Goal: Task Accomplishment & Management: Manage account settings

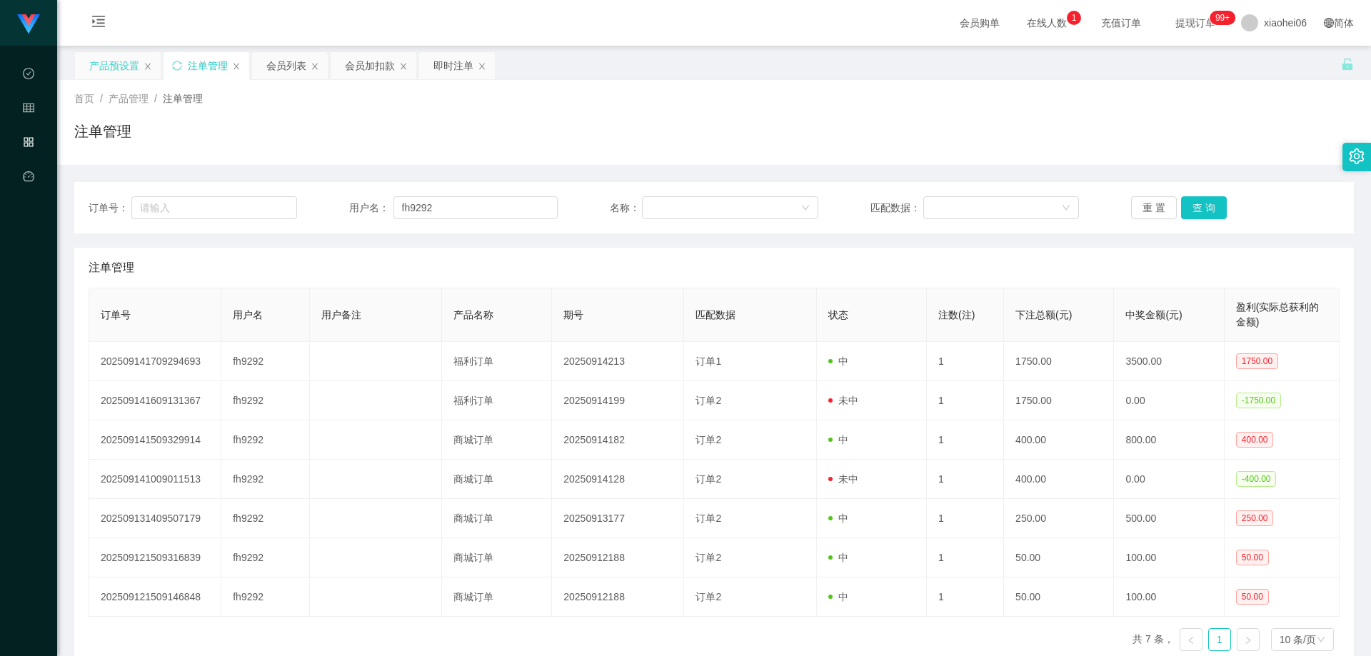
click at [125, 61] on div "产品预设置" at bounding box center [114, 65] width 50 height 27
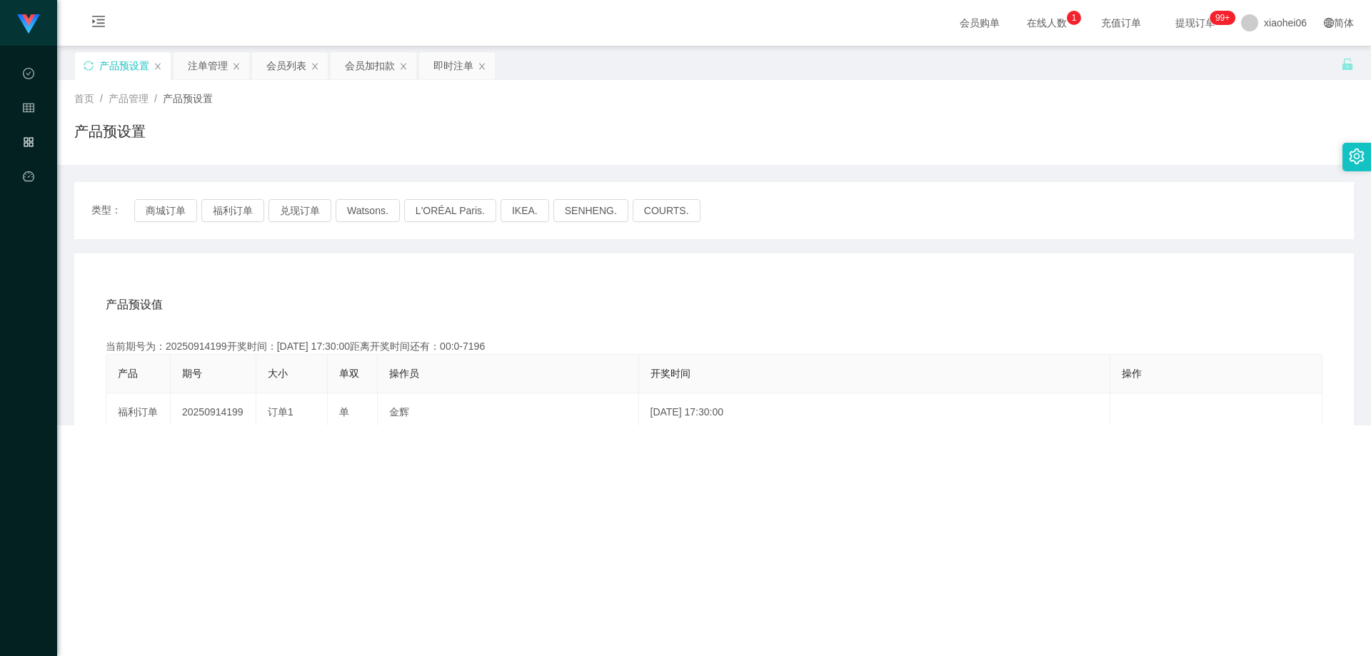
click at [445, 133] on div "产品预设置" at bounding box center [714, 137] width 1280 height 33
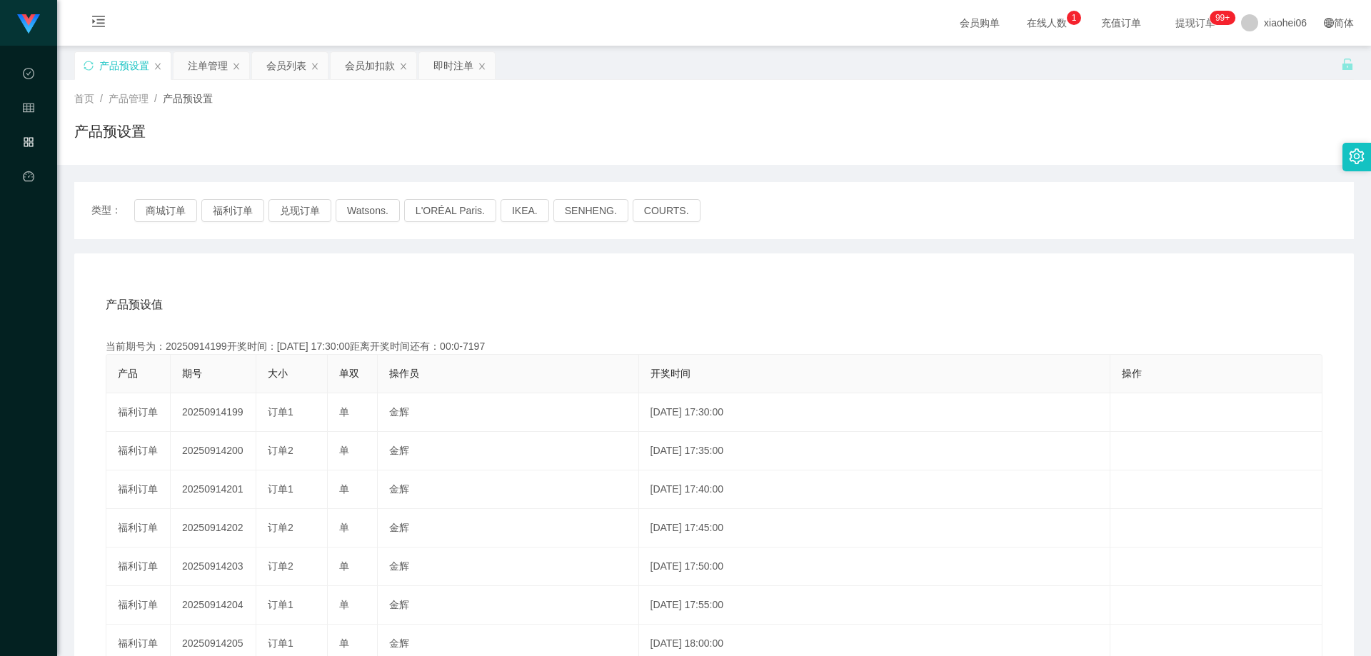
click at [624, 259] on div "产品预设值 添加期号 当前期号为：20250914199开奖时间：[DATE] 17:30:00距离开奖时间还有：00:0-7197 产品 期号 大小 单双 …" at bounding box center [714, 548] width 1280 height 589
click at [291, 254] on div "产品预设值 添加期号 当前期号为：20250914199开奖时间：[DATE] 17:30:00距离开奖时间还有：00:0-7197 产品 期号 大小 单双 …" at bounding box center [714, 548] width 1280 height 589
click at [174, 206] on button "商城订单" at bounding box center [165, 210] width 63 height 23
click at [369, 259] on div "产品预设值 添加期号 当前期号为：20250914199开奖时间：[DATE] 17:30:00距离开奖时间还有：00:0-7198 产品 期号 大小 单双 …" at bounding box center [714, 548] width 1280 height 589
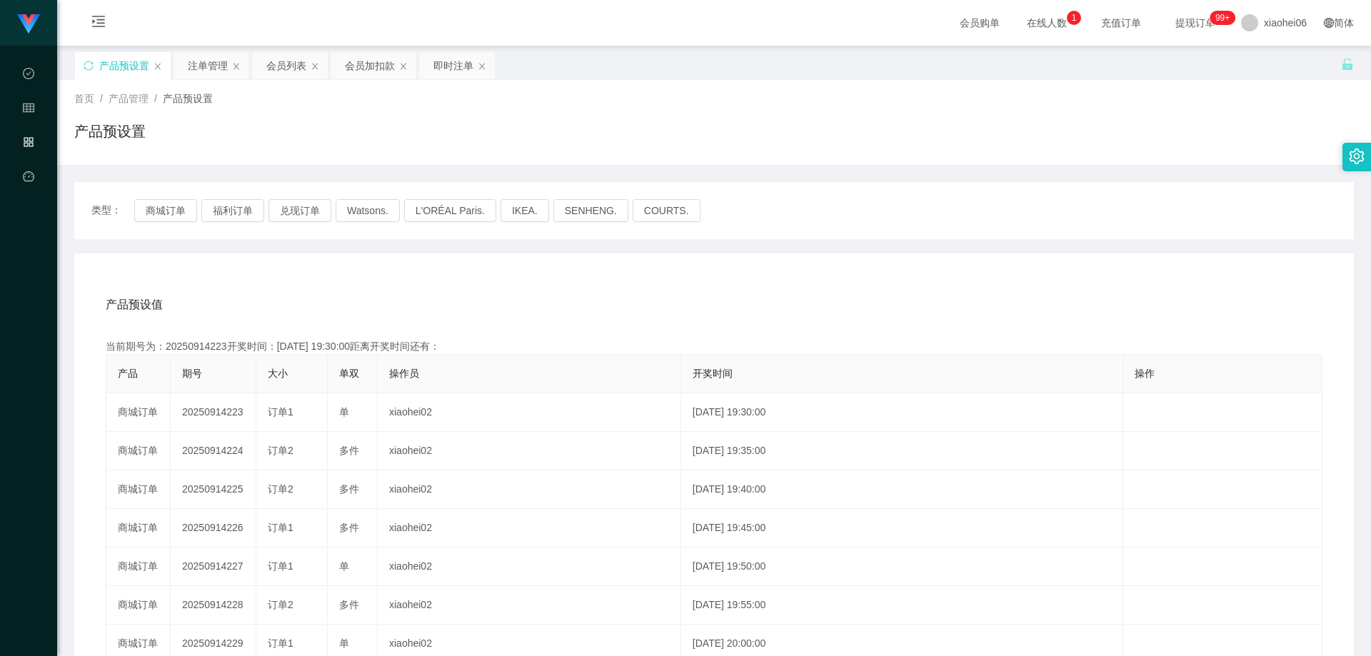
click at [417, 266] on div "产品预设值 添加期号 当前期号为：20250914223开奖时间：[DATE] 19:30:00距离开奖时间还有： 产品 期号 大小 单双 操作员 开奖时间 …" at bounding box center [714, 548] width 1280 height 589
click at [79, 64] on div "产品预设置" at bounding box center [123, 65] width 96 height 27
click at [87, 66] on icon "图标: sync" at bounding box center [89, 66] width 10 height 10
click at [483, 275] on div "产品预设值 添加期号 当前期号为：20250914223开奖时间：[DATE] 19:30:00距离开奖时间还有：00:0-6 产品 期号 大小 单双 操作员…" at bounding box center [714, 548] width 1280 height 589
click at [164, 208] on button "商城订单" at bounding box center [165, 210] width 63 height 23
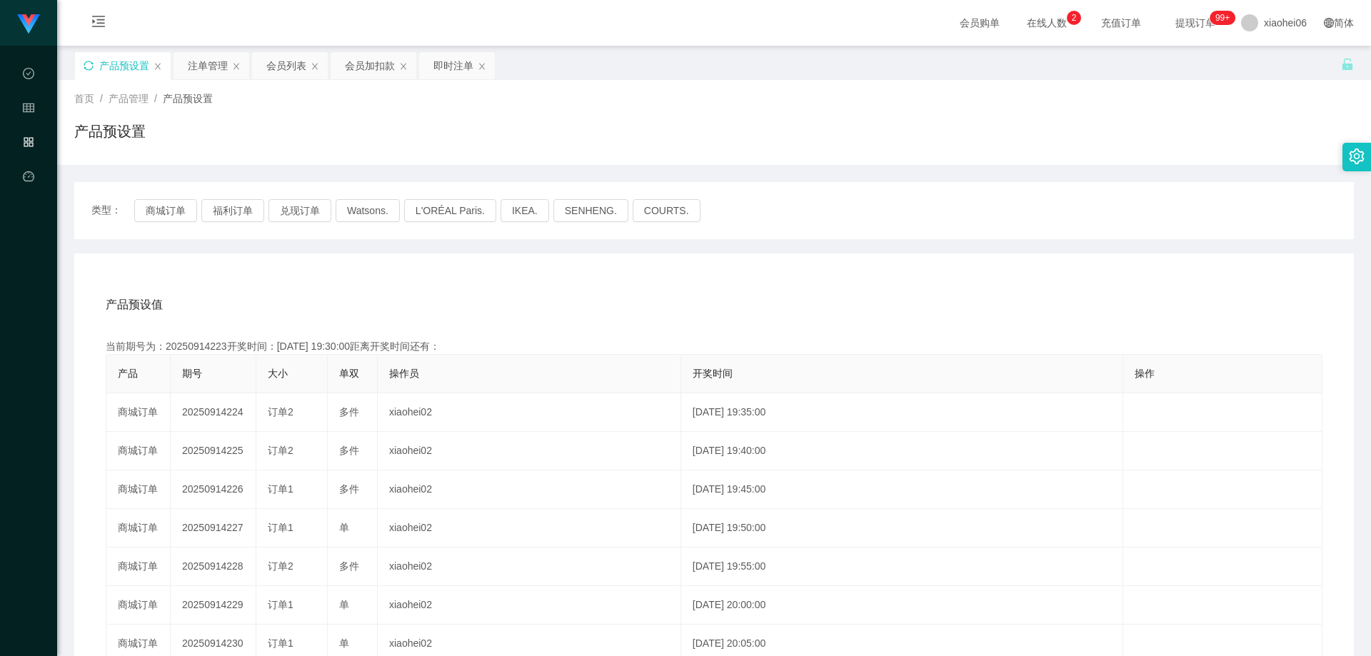
click at [378, 283] on div "产品预设值 添加期号 当前期号为：20250914223开奖时间：[DATE] 19:30:00距离开奖时间还有： 产品 期号 大小 单双 操作员 开奖时间 …" at bounding box center [714, 548] width 1280 height 589
click at [406, 281] on div "产品预设值 添加期号 当前期号为：20250914224开奖时间：[DATE] 19:35:00距离开奖时间还有： 产品 期号 大小 单双 操作员 开奖时间 …" at bounding box center [714, 548] width 1280 height 589
click at [406, 281] on div "产品预设值 添加期号 当前期号为：20250914224开奖时间：[DATE] 19:35:00距离开奖时间还有：04:49 产品 期号 大小 单双 操作员 …" at bounding box center [714, 548] width 1280 height 589
click at [208, 346] on div "当前期号为：20250914224开奖时间：[DATE] 19:35:00距离开奖时间还有：04:48" at bounding box center [714, 346] width 1217 height 15
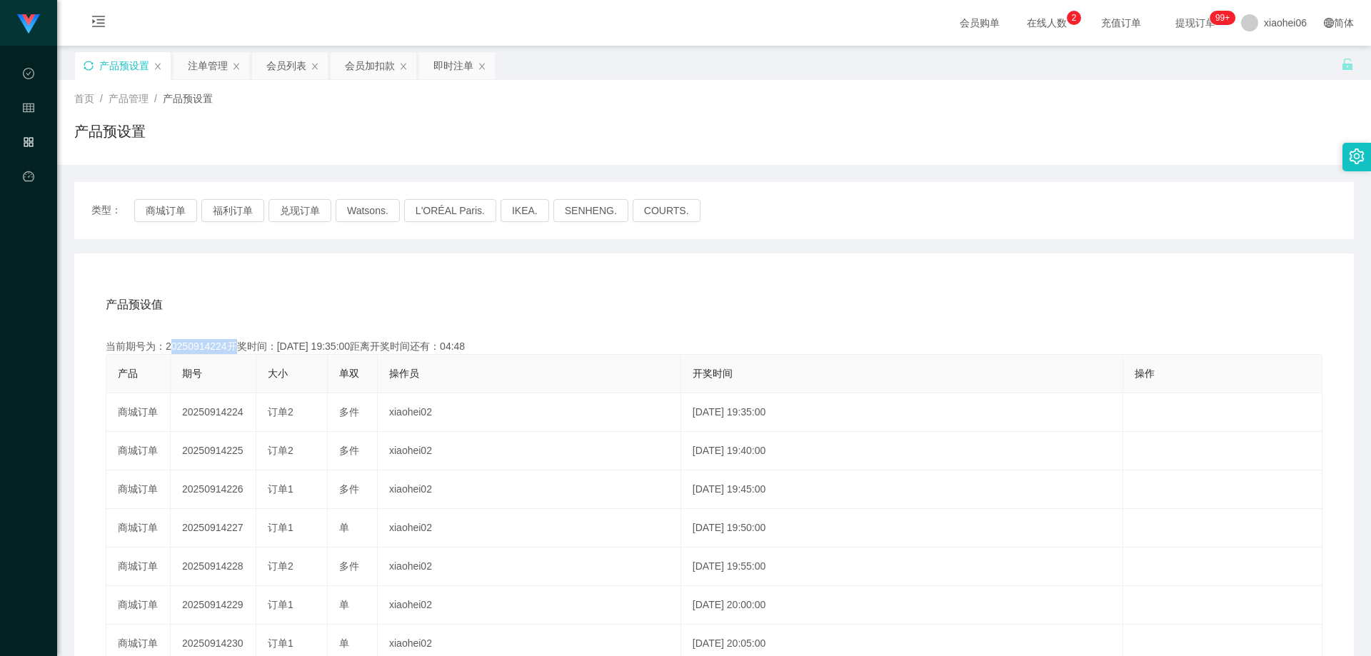
click at [208, 346] on div "当前期号为：20250914224开奖时间：[DATE] 19:35:00距离开奖时间还有：04:48" at bounding box center [714, 346] width 1217 height 15
copy div "20250914224"
click at [637, 300] on div "产品预设值 添加期号" at bounding box center [714, 305] width 1217 height 40
click at [209, 63] on div "注单管理" at bounding box center [208, 65] width 40 height 27
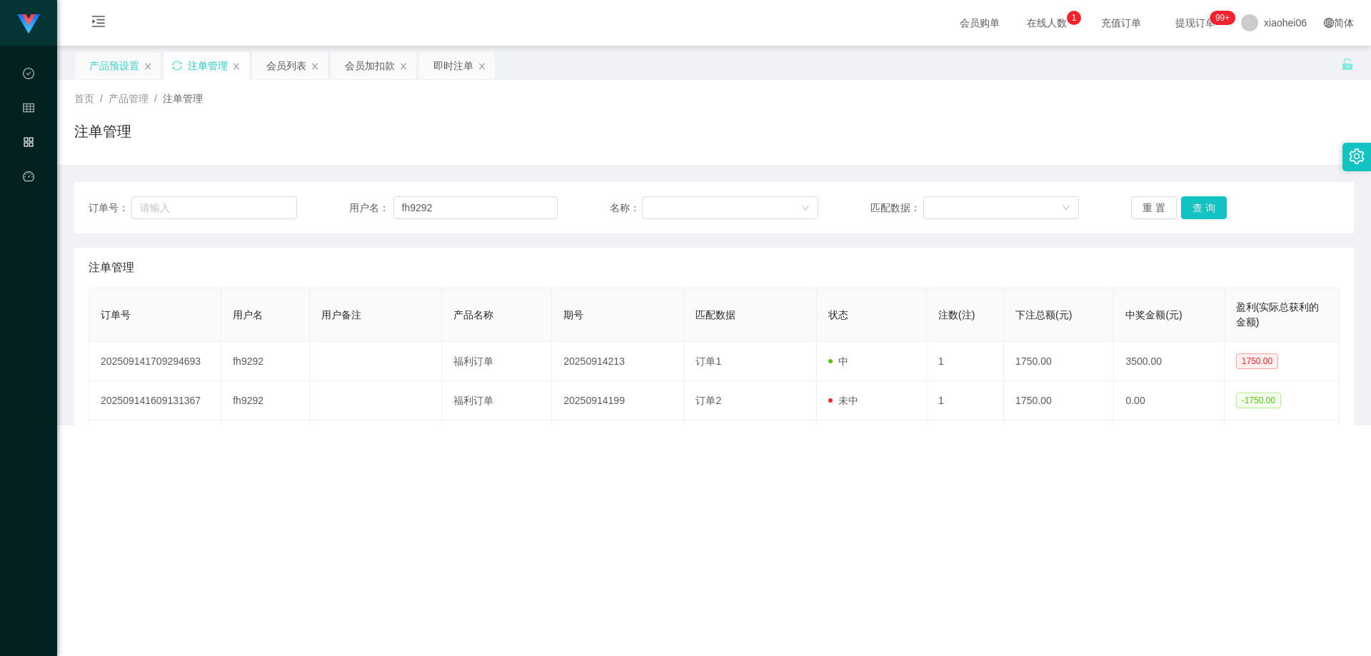
click at [883, 111] on div "首页 / 产品管理 / 注单管理 / 注单管理" at bounding box center [714, 122] width 1280 height 62
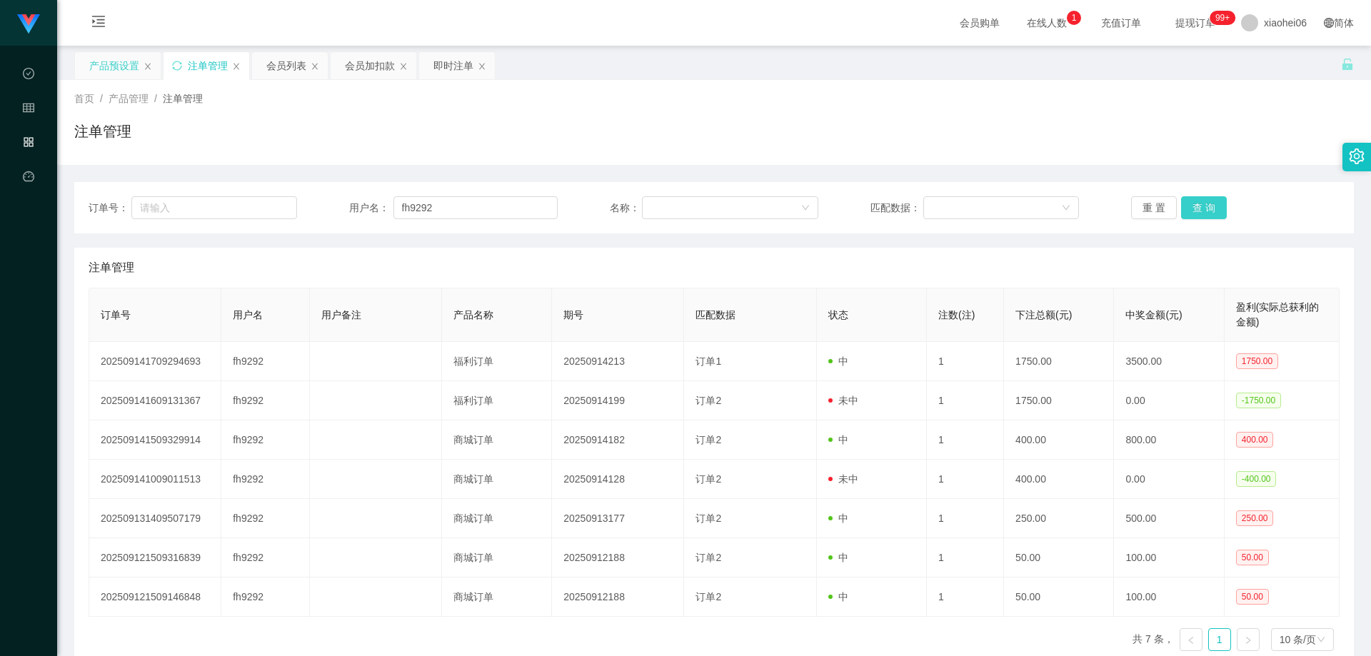
click at [1201, 210] on button "查 询" at bounding box center [1204, 207] width 46 height 23
click at [1104, 117] on div "首页 / 产品管理 / 注单管理 / 注单管理" at bounding box center [714, 122] width 1280 height 62
click at [1199, 211] on button "查 询" at bounding box center [1204, 207] width 46 height 23
click at [1199, 210] on div "重 置 查 询" at bounding box center [1235, 207] width 209 height 23
click at [1042, 160] on div "首页 / 产品管理 / 注单管理 / 注单管理" at bounding box center [714, 122] width 1314 height 85
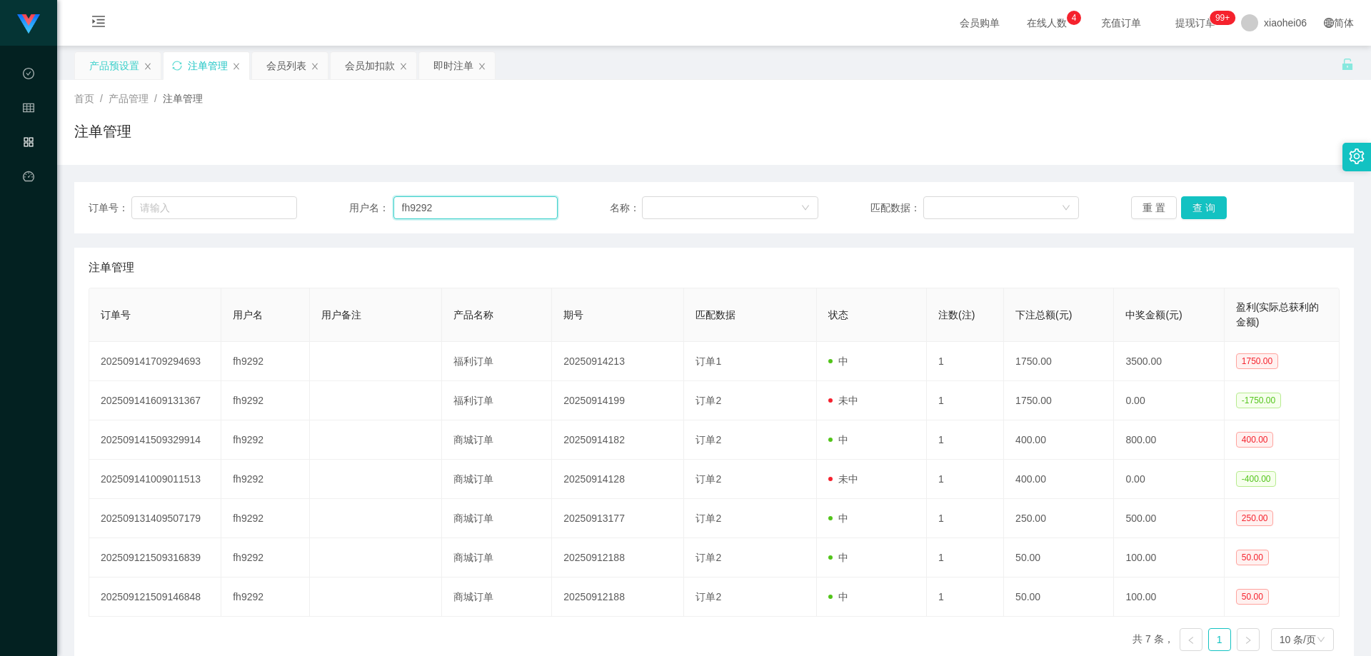
click at [453, 213] on input "fh9292" at bounding box center [476, 207] width 164 height 23
drag, startPoint x: 453, startPoint y: 213, endPoint x: 721, endPoint y: 207, distance: 268.6
click at [454, 213] on input "fh9292" at bounding box center [476, 207] width 164 height 23
click at [1199, 206] on button "查 询" at bounding box center [1204, 207] width 46 height 23
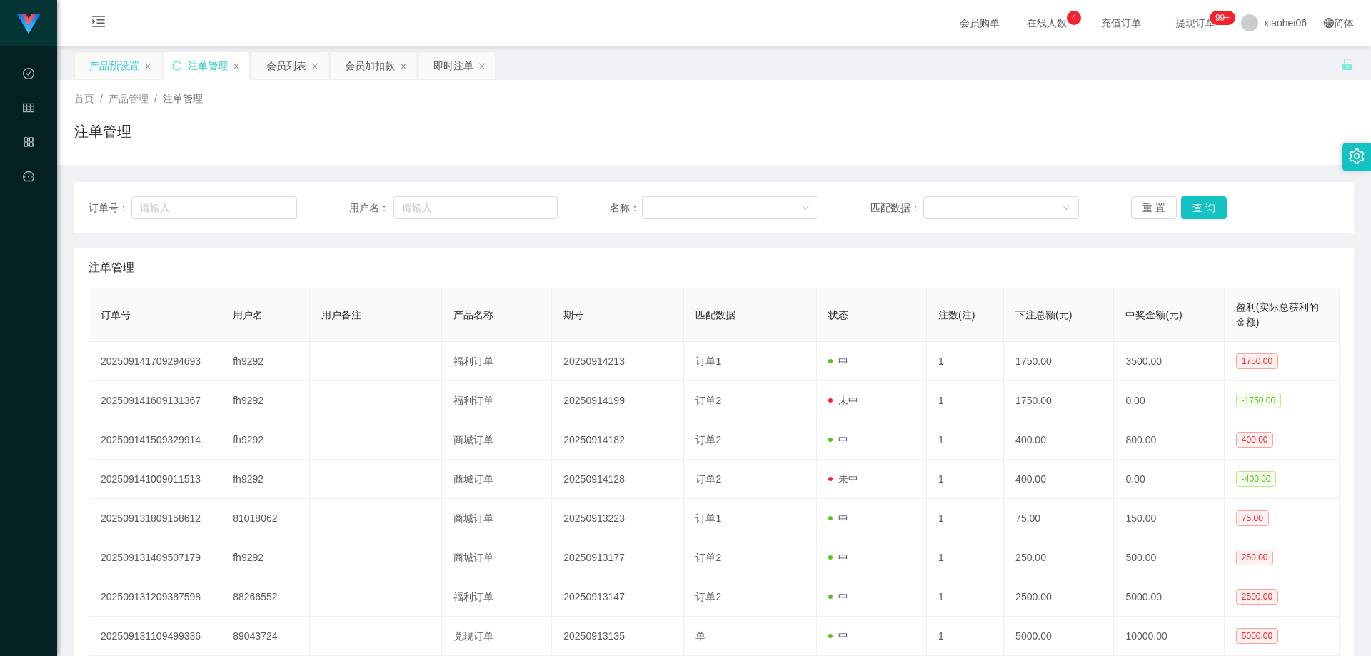
click at [994, 139] on div "注单管理" at bounding box center [714, 137] width 1280 height 33
click at [1147, 199] on button "重 置" at bounding box center [1154, 207] width 46 height 23
click at [1003, 144] on div "注单管理" at bounding box center [714, 137] width 1280 height 33
click at [1202, 204] on button "查 询" at bounding box center [1204, 207] width 46 height 23
drag, startPoint x: 809, startPoint y: 145, endPoint x: 791, endPoint y: 139, distance: 18.3
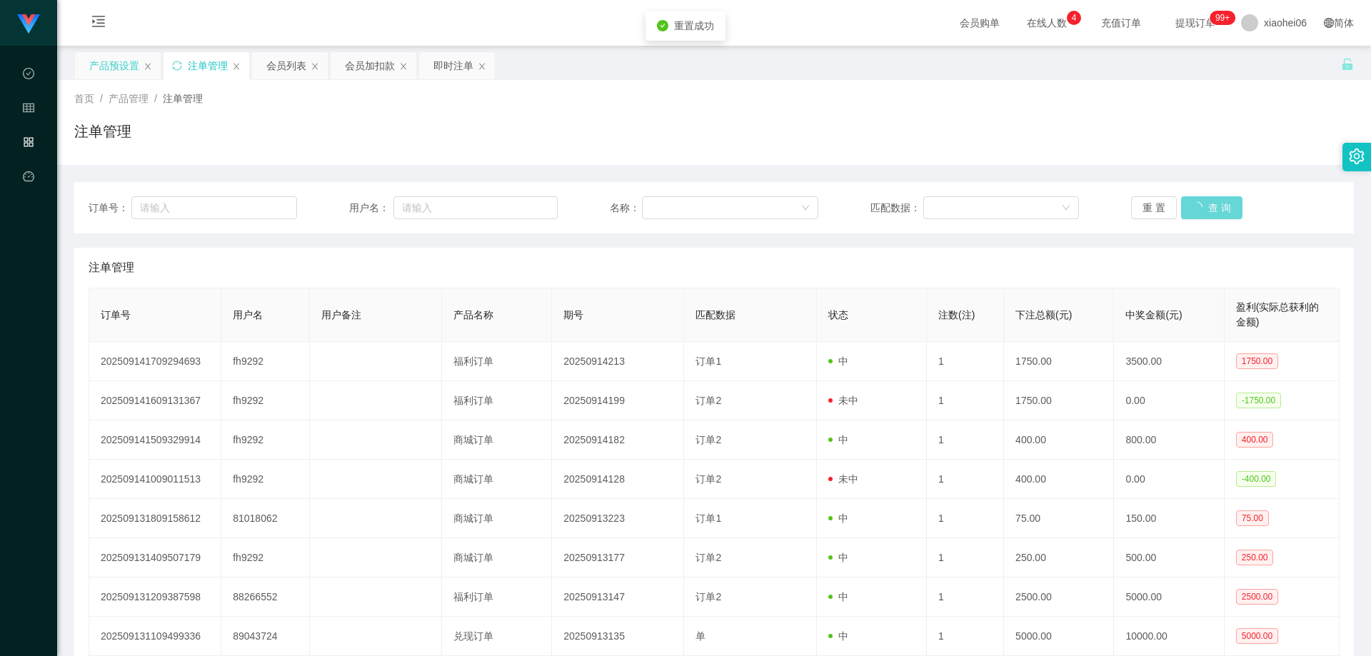
click at [798, 143] on div "注单管理" at bounding box center [714, 137] width 1280 height 33
drag, startPoint x: 554, startPoint y: 144, endPoint x: 824, endPoint y: 159, distance: 271.1
click at [561, 146] on div "注单管理" at bounding box center [714, 137] width 1280 height 33
click at [1209, 201] on button "查 询" at bounding box center [1204, 207] width 46 height 23
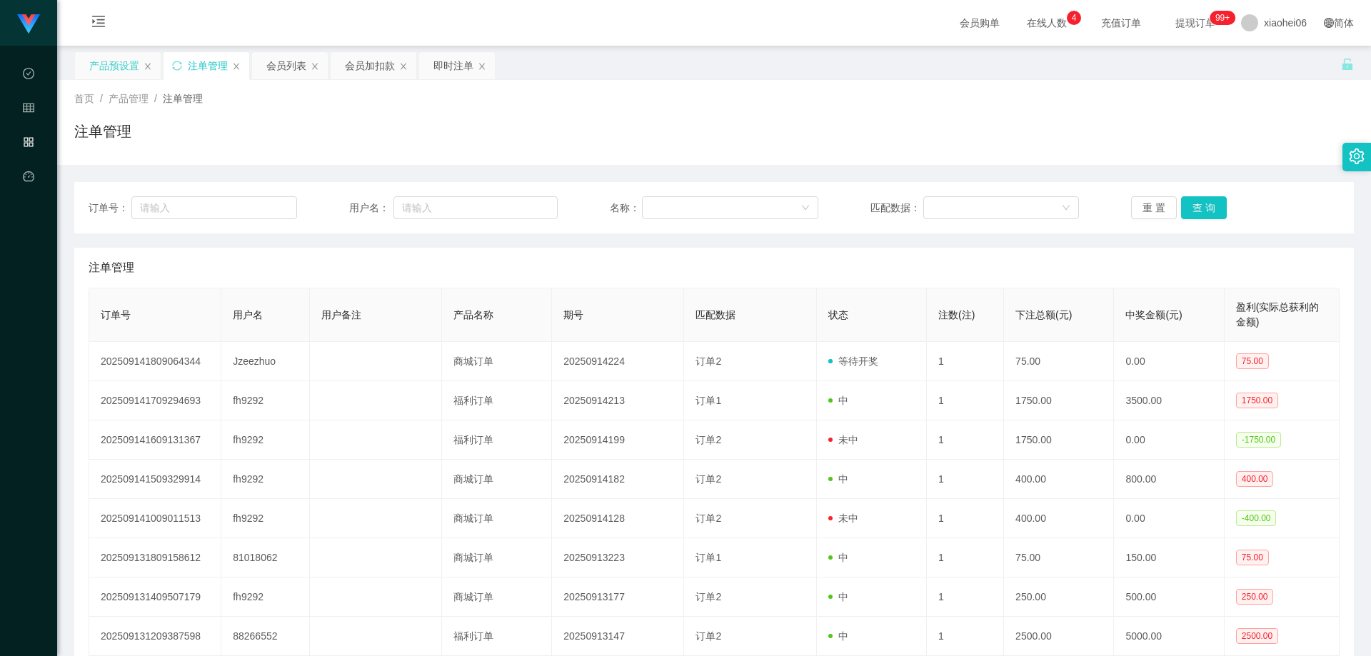
click at [1162, 166] on div "订单号： 用户名： 名称： 匹配数据： 重 置 查 询 注单管理 订单号 用户名 用户备注 产品名称 期号 匹配数据 状态 注数(注) 下注总额(元) 中奖金…" at bounding box center [714, 473] width 1280 height 616
click at [802, 317] on th "匹配数据" at bounding box center [750, 316] width 132 height 54
click at [1192, 211] on button "查 询" at bounding box center [1204, 207] width 46 height 23
click at [1085, 256] on div "注单管理" at bounding box center [714, 268] width 1251 height 40
drag, startPoint x: 1026, startPoint y: 139, endPoint x: 625, endPoint y: 156, distance: 401.1
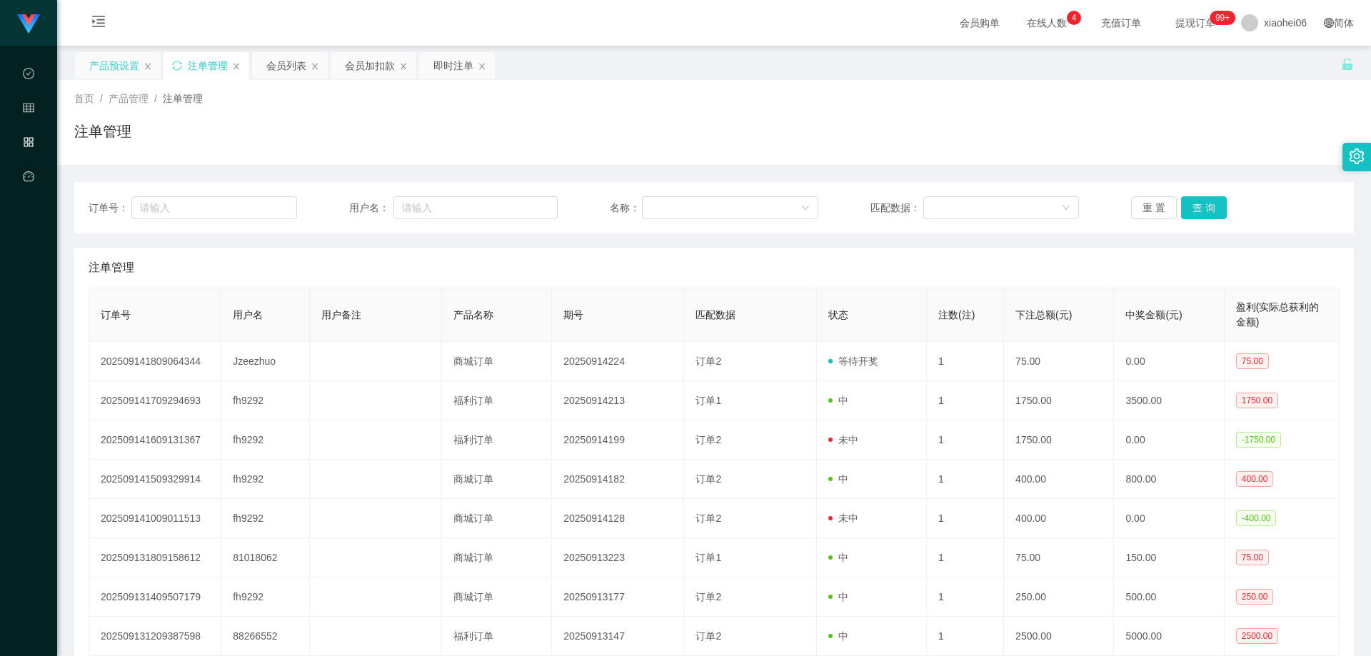
click at [1019, 139] on div "注单管理" at bounding box center [714, 137] width 1280 height 33
click at [124, 68] on div "产品预设置" at bounding box center [114, 65] width 50 height 27
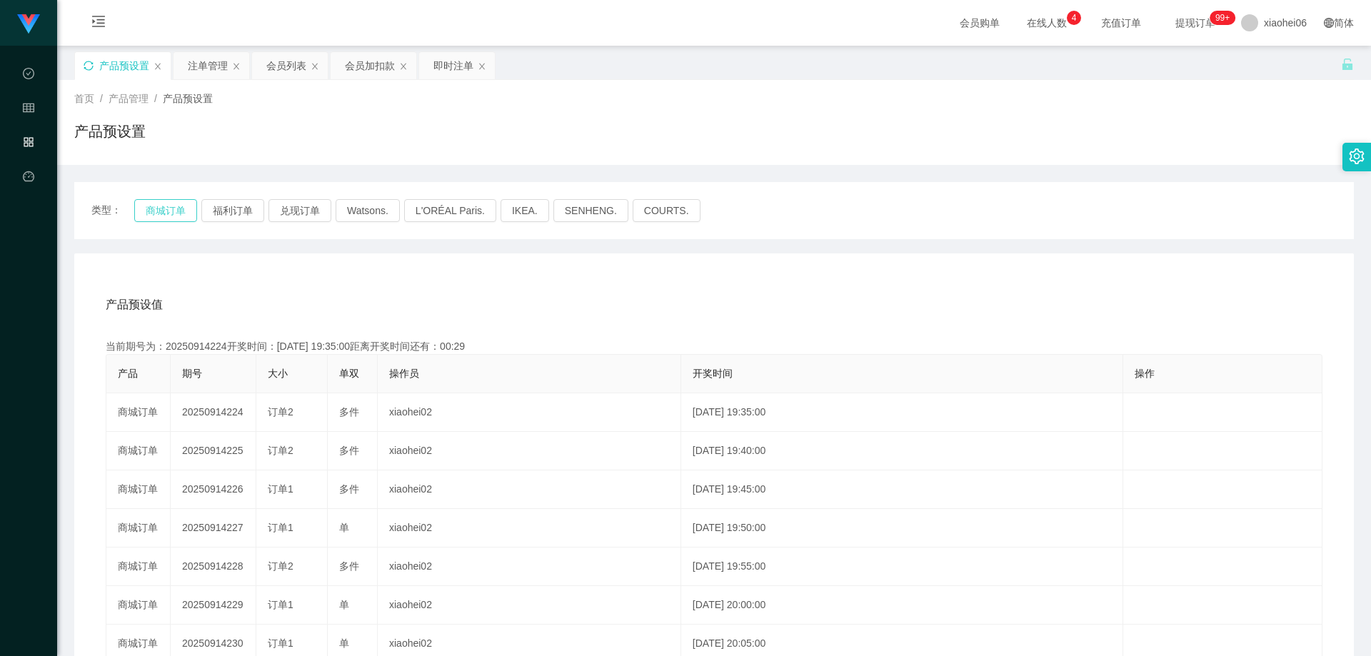
click at [168, 214] on button "商城订单" at bounding box center [165, 210] width 63 height 23
drag, startPoint x: 554, startPoint y: 306, endPoint x: 943, endPoint y: 208, distance: 400.9
click at [556, 306] on div "产品预设值 添加期号" at bounding box center [714, 305] width 1217 height 40
click at [514, 275] on div "产品预设值 添加期号 当前期号为：20250914224开奖时间：[DATE] 19:35:00距离开奖时间还有：00:06 产品 期号 大小 单双 操作员 …" at bounding box center [714, 548] width 1280 height 589
drag, startPoint x: 815, startPoint y: 310, endPoint x: 1182, endPoint y: 71, distance: 438.2
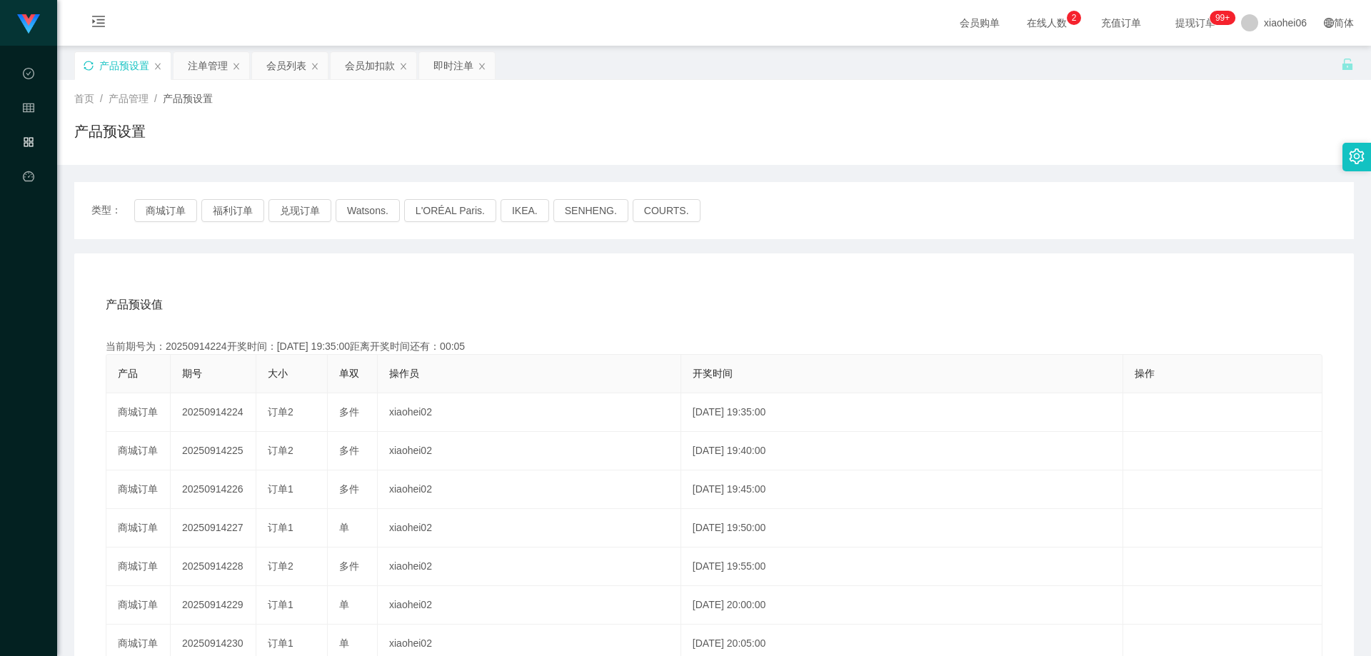
click at [816, 310] on div "产品预设值 添加期号" at bounding box center [714, 305] width 1217 height 40
click at [462, 309] on div "产品预设值 添加期号" at bounding box center [714, 305] width 1217 height 40
click at [181, 214] on button "商城订单" at bounding box center [165, 210] width 63 height 23
click at [402, 278] on div "产品预设值 添加期号 当前期号为：20250914224开奖时间：[DATE] 19:35:00距离开奖时间还有：00:0-39 产品 期号 大小 单双 操作…" at bounding box center [714, 548] width 1280 height 589
click at [402, 278] on div "产品预设值 添加期号 当前期号为：20250914224开奖时间：[DATE] 19:35:00距离开奖时间还有： 产品 期号 大小 单双 操作员 开奖时间 …" at bounding box center [714, 548] width 1280 height 589
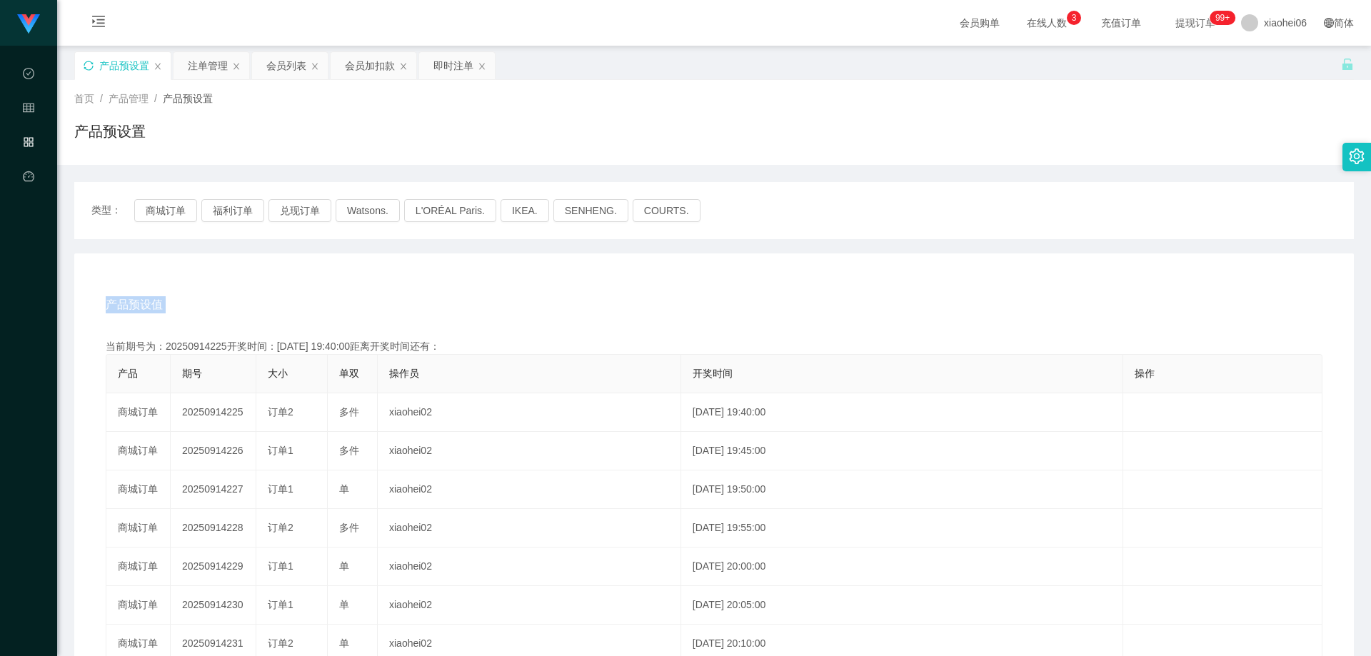
click at [404, 279] on div "产品预设值 添加期号 当前期号为：20250914225开奖时间：[DATE] 19:40:00距离开奖时间还有： 产品 期号 大小 单双 操作员 开奖时间 …" at bounding box center [714, 548] width 1280 height 589
click at [504, 283] on div "产品预设值 添加期号 当前期号为：20250914225开奖时间：[DATE] 19:40:00距离开奖时间还有：04:18 产品 期号 大小 单双 操作员 …" at bounding box center [714, 548] width 1280 height 589
click at [468, 321] on div "产品预设值 添加期号" at bounding box center [714, 305] width 1217 height 40
click at [417, 304] on div "产品预设值 添加期号" at bounding box center [714, 305] width 1217 height 40
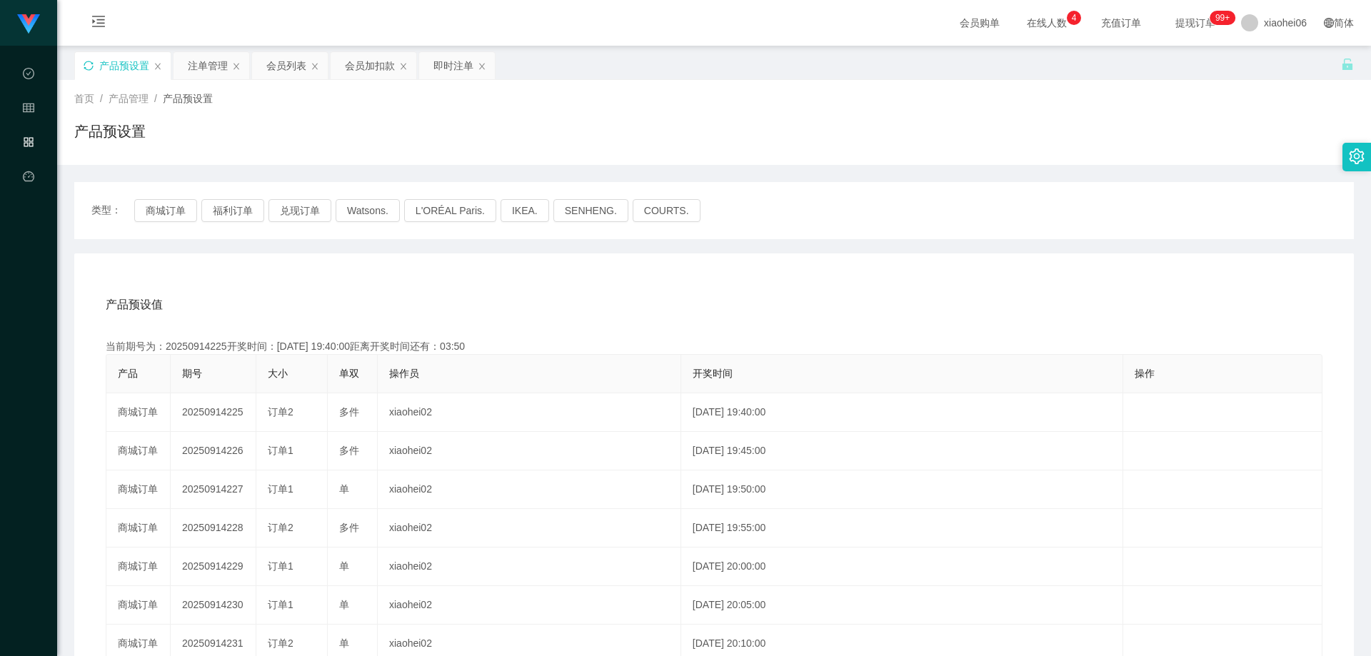
click at [784, 136] on div "产品预设置" at bounding box center [714, 137] width 1280 height 33
click at [918, 252] on div "类型： 商城订单 福利订单 兑现订单 Watsons. L'ORÉAL Paris. IKEA. [GEOGRAPHIC_DATA]. COURTS. 产品预…" at bounding box center [714, 512] width 1280 height 660
click at [824, 199] on div "类型： 商城订单 福利订单 兑现订单 Watsons. L'ORÉAL Paris. IKEA. [GEOGRAPHIC_DATA]. COURTS." at bounding box center [714, 210] width 1280 height 57
click at [872, 107] on div "首页 / 产品管理 / 产品预设置 / 产品预设置" at bounding box center [714, 122] width 1280 height 62
click at [830, 139] on div "产品预设置" at bounding box center [714, 137] width 1280 height 33
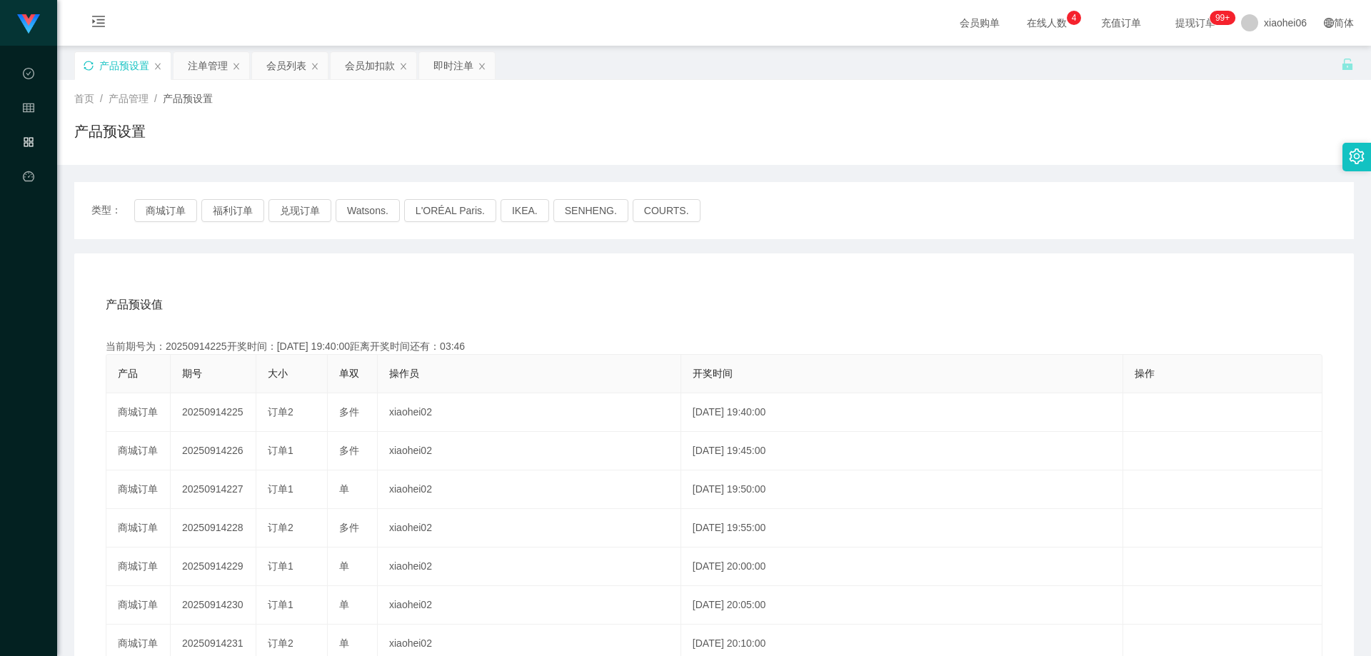
click at [784, 139] on div "产品预设置" at bounding box center [714, 137] width 1280 height 33
